Goal: Navigation & Orientation: Find specific page/section

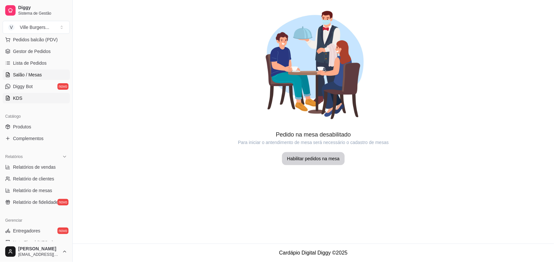
scroll to position [86, 0]
click at [25, 122] on link "Produtos" at bounding box center [36, 126] width 67 height 10
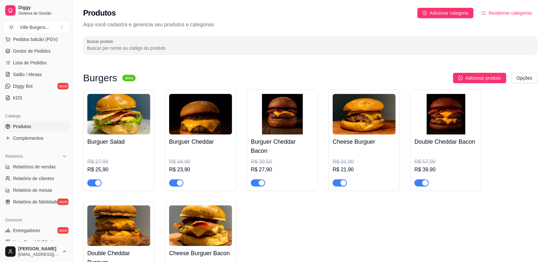
click at [121, 125] on img at bounding box center [118, 114] width 63 height 41
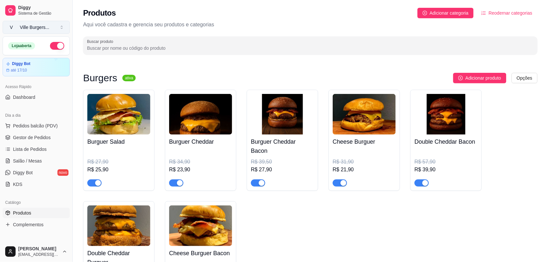
click at [22, 33] on button "V Ville Burgers ..." at bounding box center [36, 27] width 67 height 13
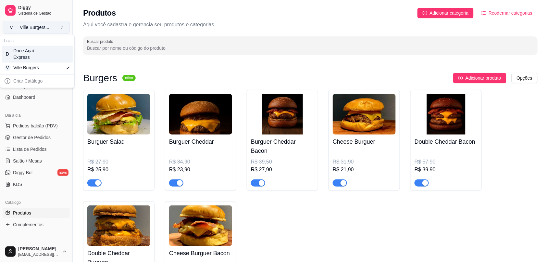
click at [37, 30] on div "Ville Burgers ..." at bounding box center [35, 27] width 30 height 6
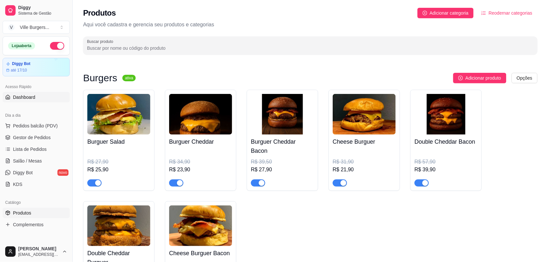
click at [34, 99] on span "Dashboard" at bounding box center [24, 97] width 22 height 6
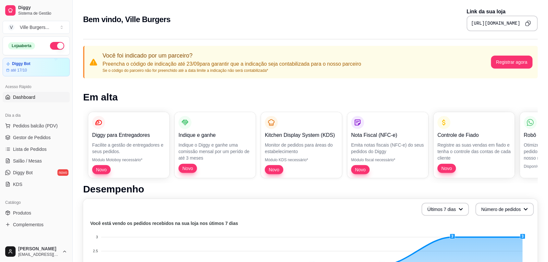
click at [531, 21] on icon "Copy to clipboard" at bounding box center [529, 23] width 4 height 4
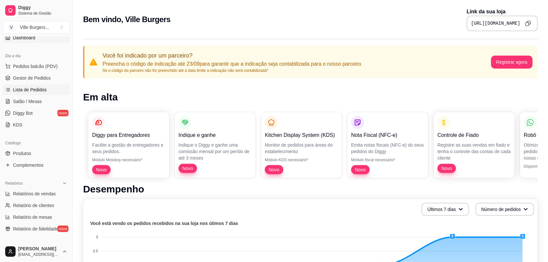
scroll to position [111, 0]
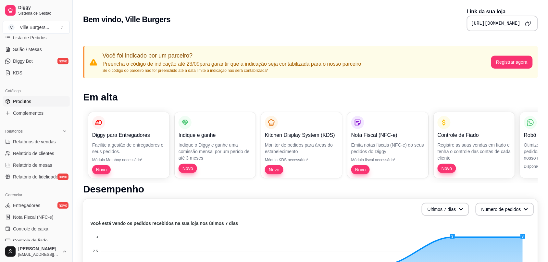
click at [16, 99] on span "Produtos" at bounding box center [22, 101] width 18 height 6
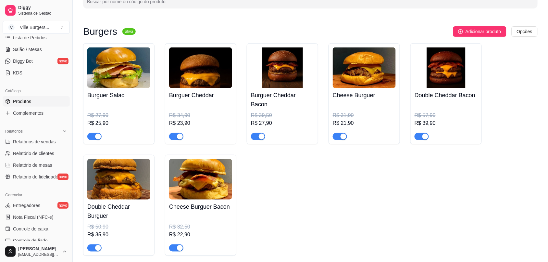
scroll to position [47, 0]
